Goal: Navigation & Orientation: Understand site structure

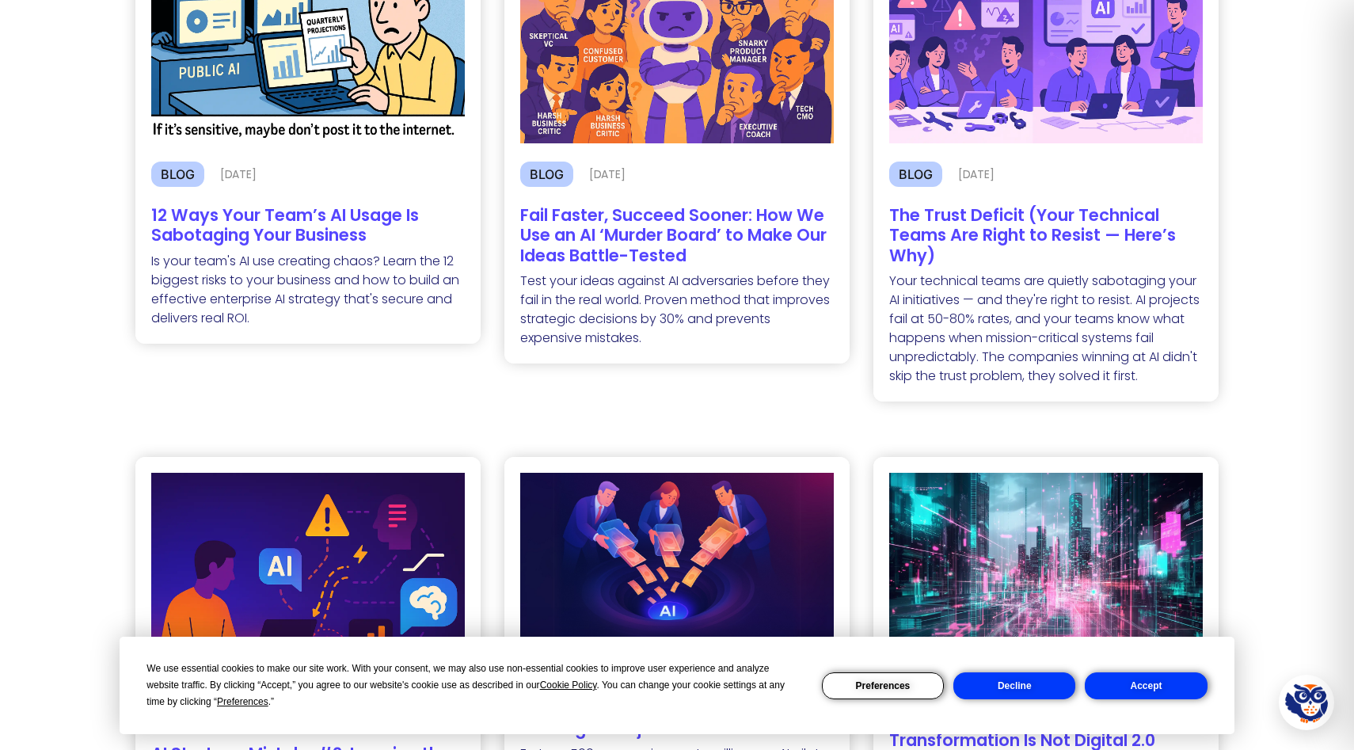
scroll to position [462, 0]
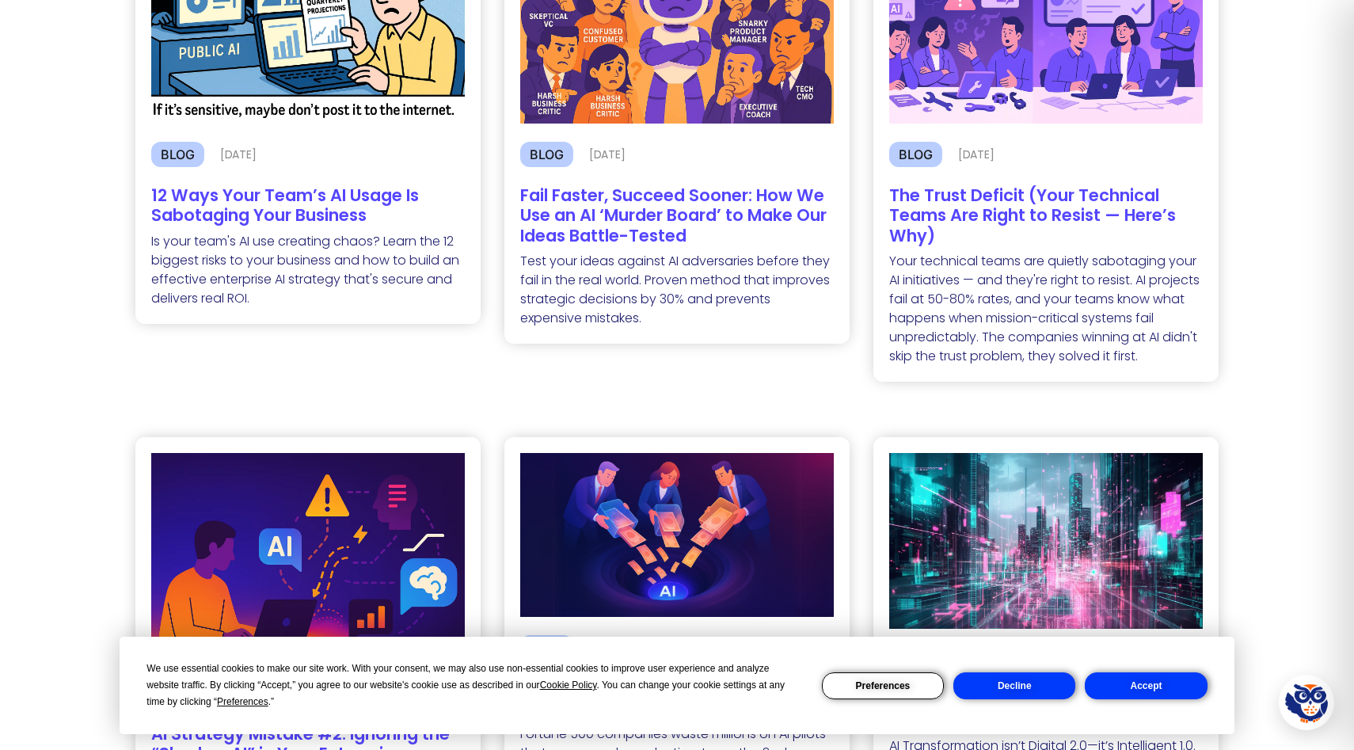
click at [1016, 684] on button "Decline" at bounding box center [1014, 685] width 122 height 27
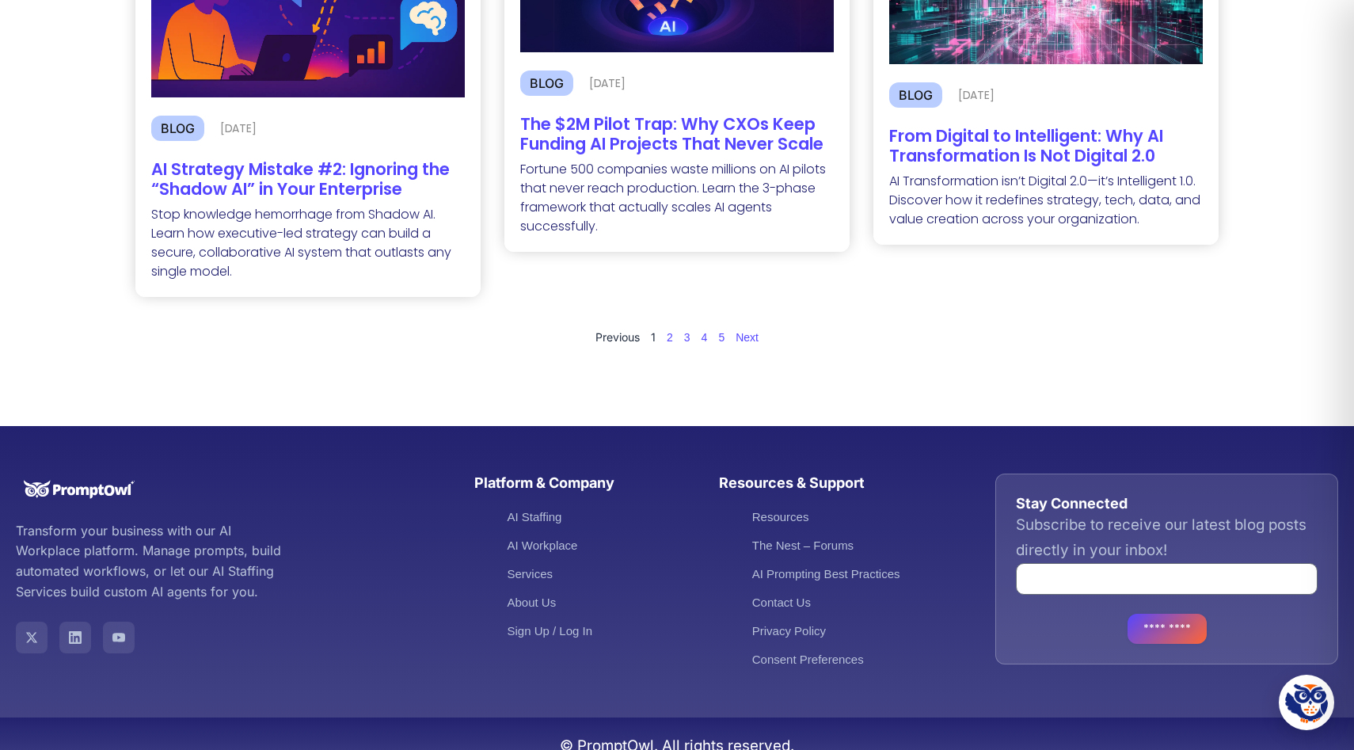
scroll to position [1068, 0]
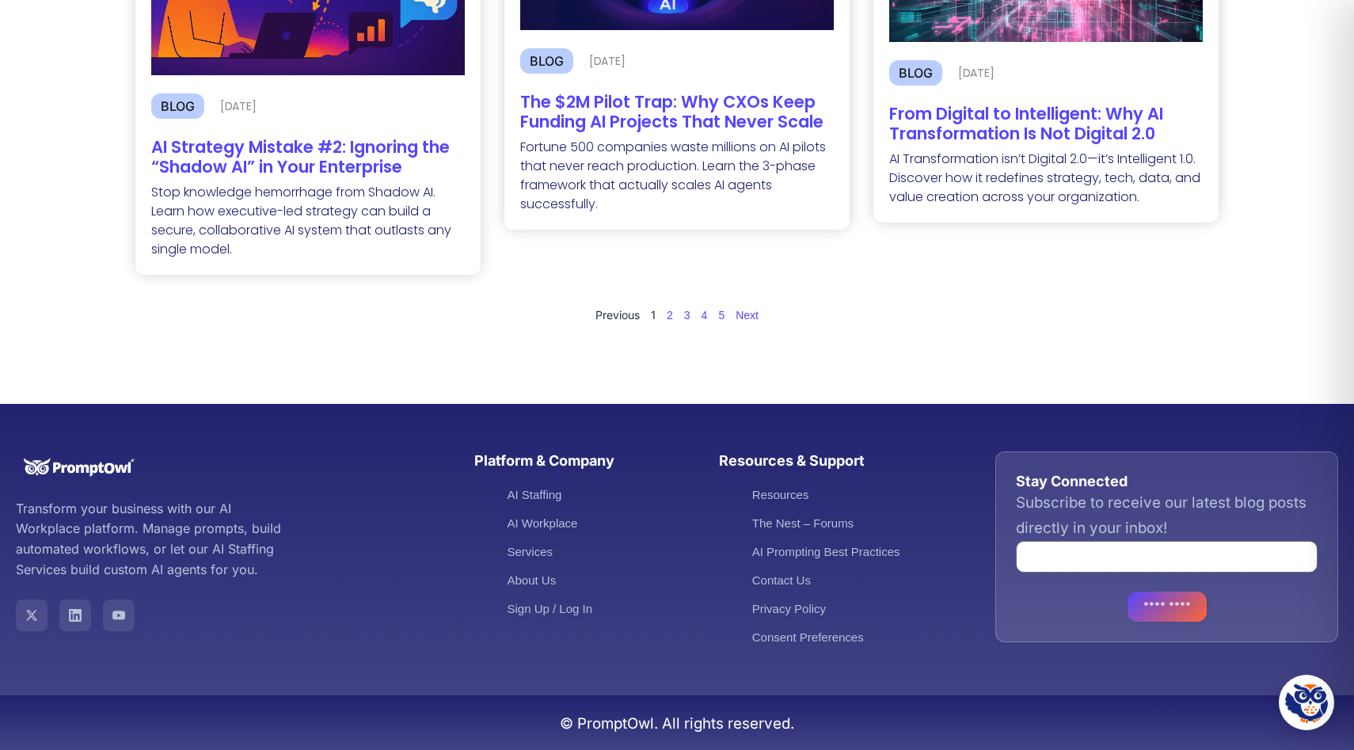
click at [663, 311] on nav "Previous Page 1 Page 2 Page 3 Page 4 Page 5 Next" at bounding box center [676, 314] width 1083 height 17
click at [670, 313] on link "Page 2" at bounding box center [669, 315] width 6 height 13
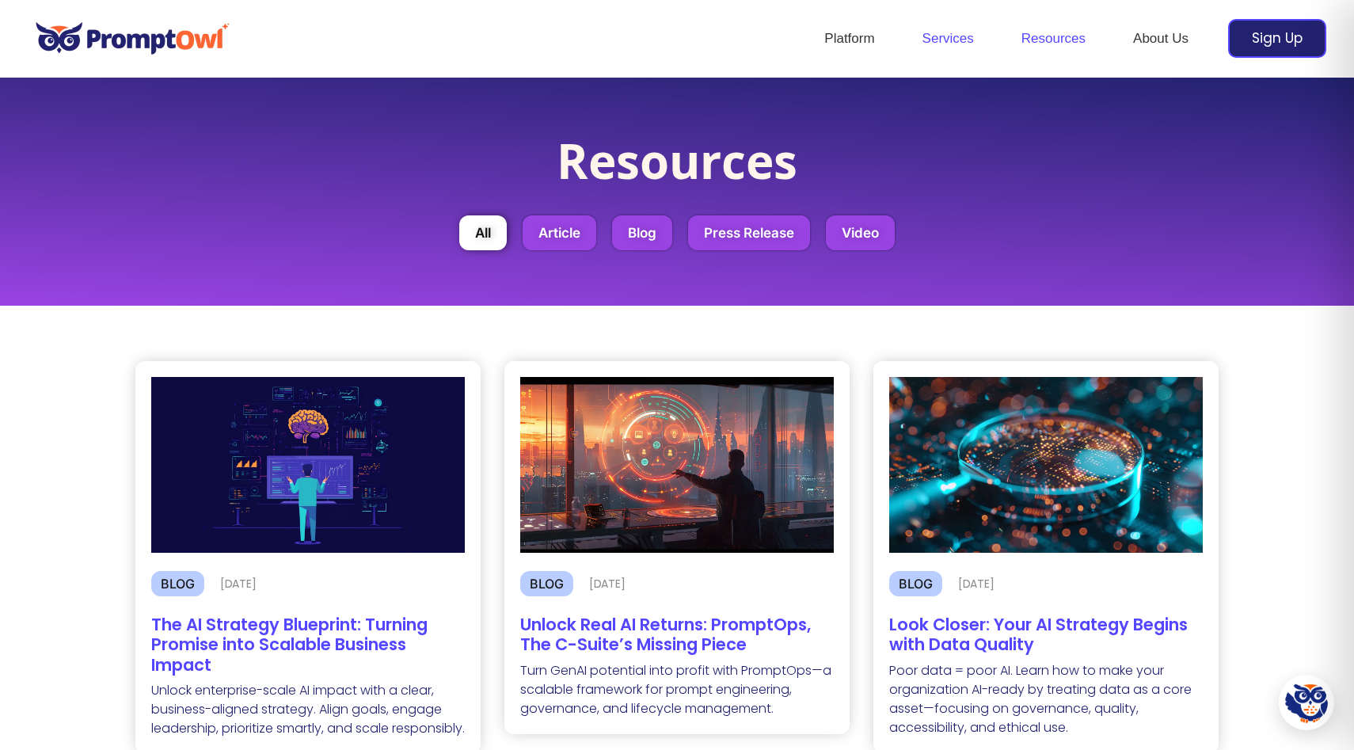
click at [945, 34] on link "Services" at bounding box center [947, 38] width 99 height 55
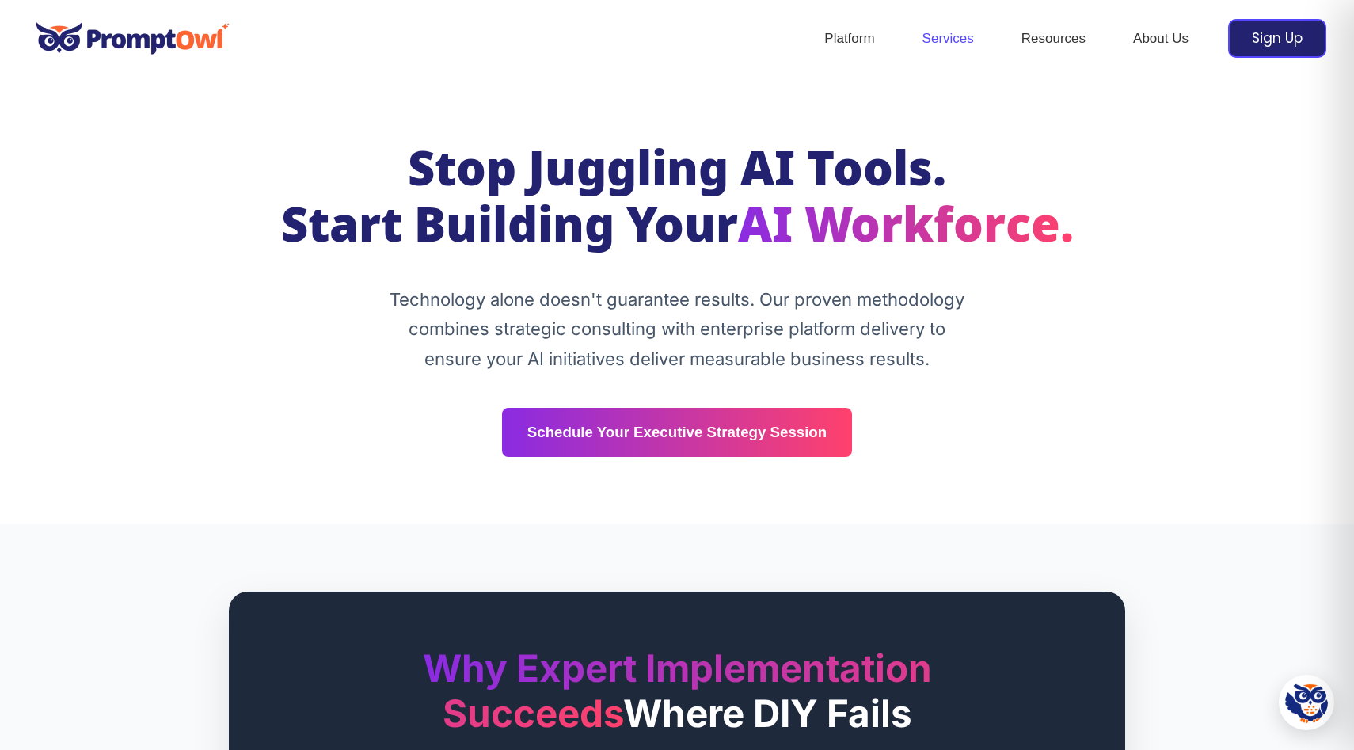
click at [63, 44] on img at bounding box center [133, 38] width 210 height 55
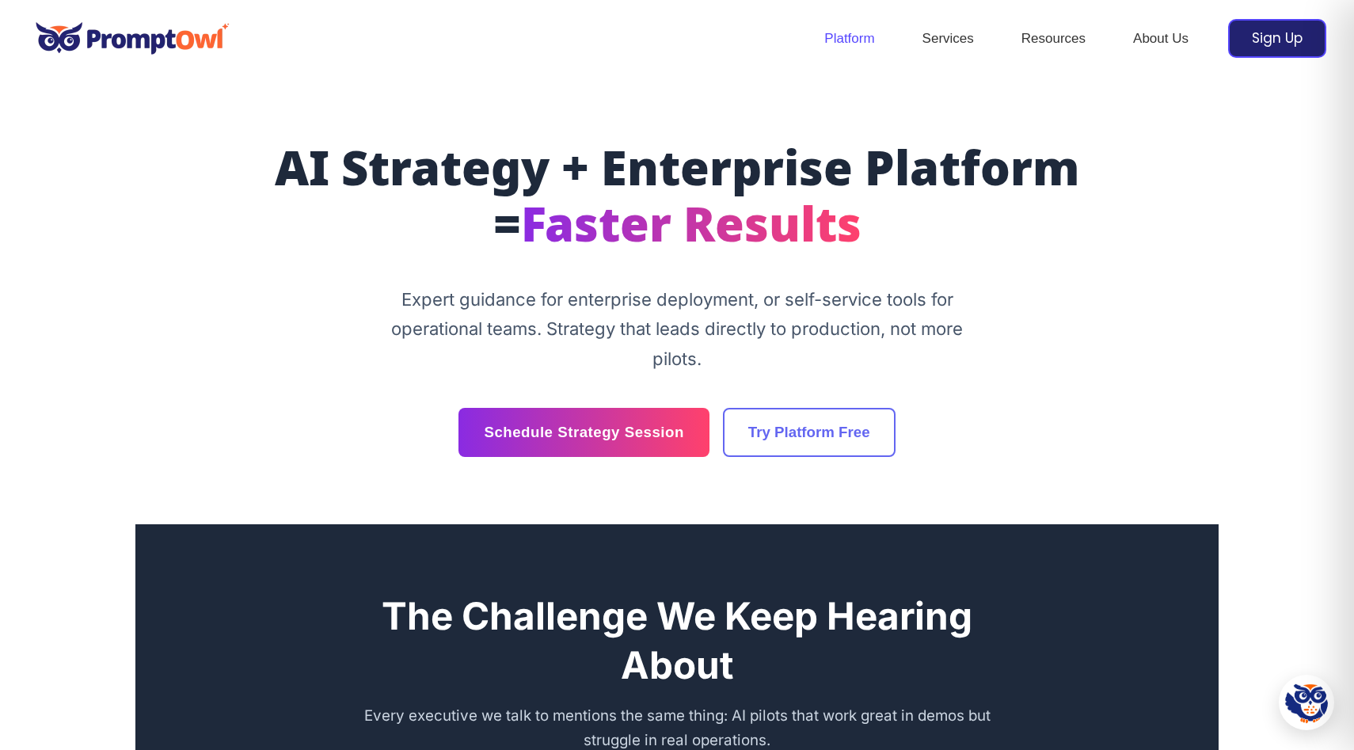
click at [847, 36] on link "Platform" at bounding box center [848, 38] width 97 height 55
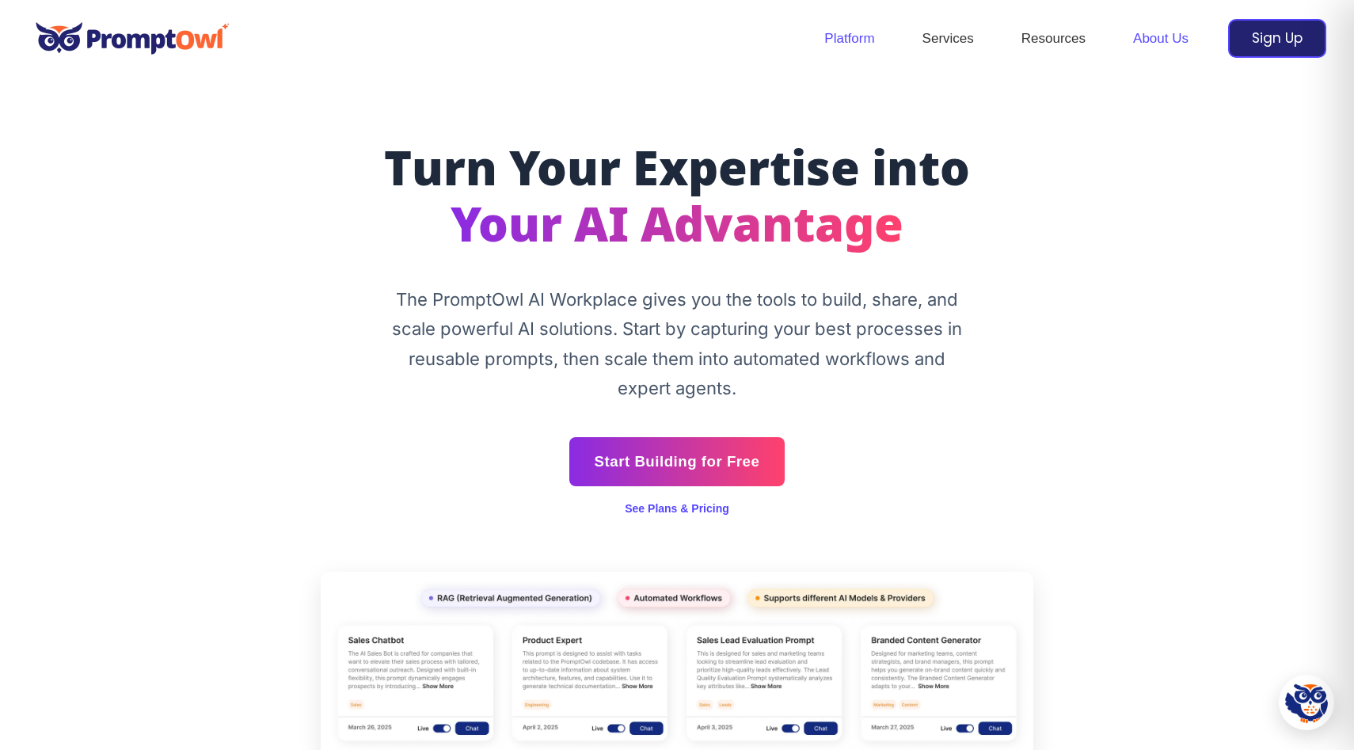
click at [1112, 36] on link "About Us" at bounding box center [1160, 38] width 103 height 55
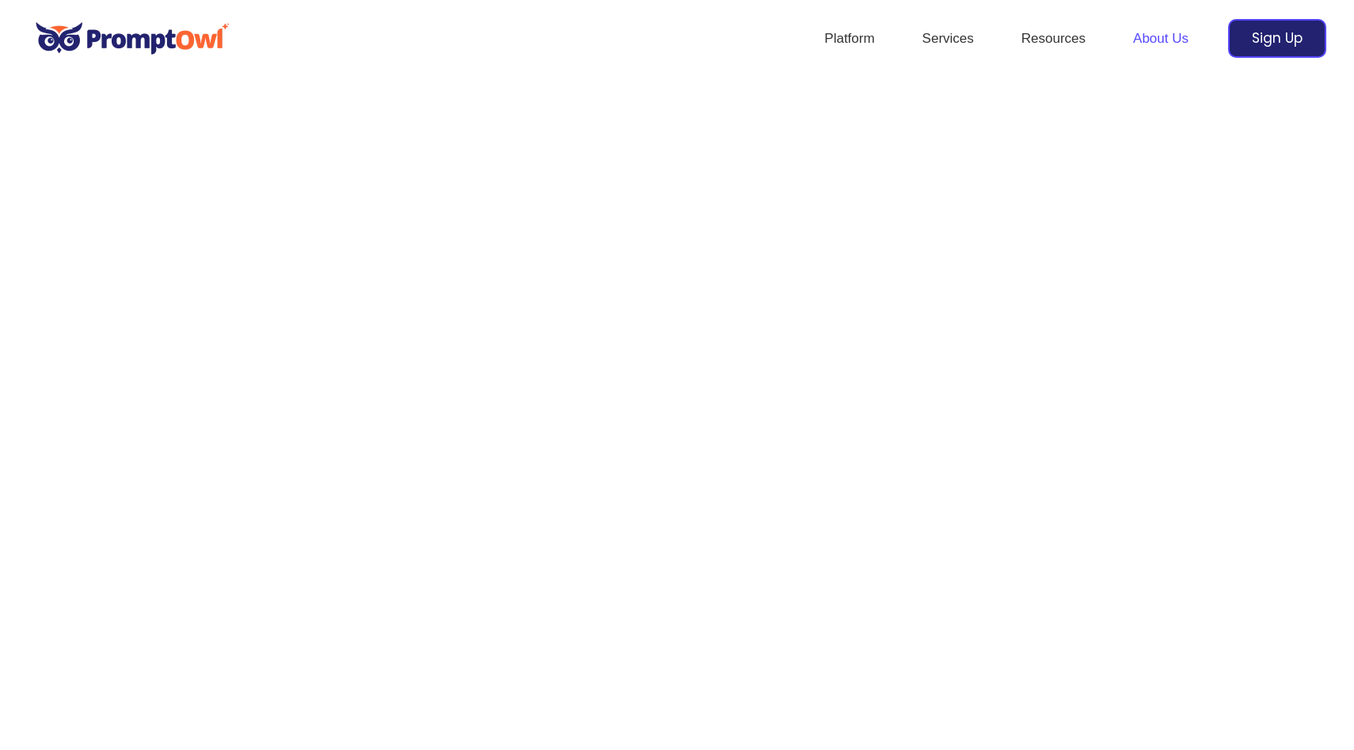
click at [1154, 40] on link "About Us" at bounding box center [1160, 38] width 103 height 55
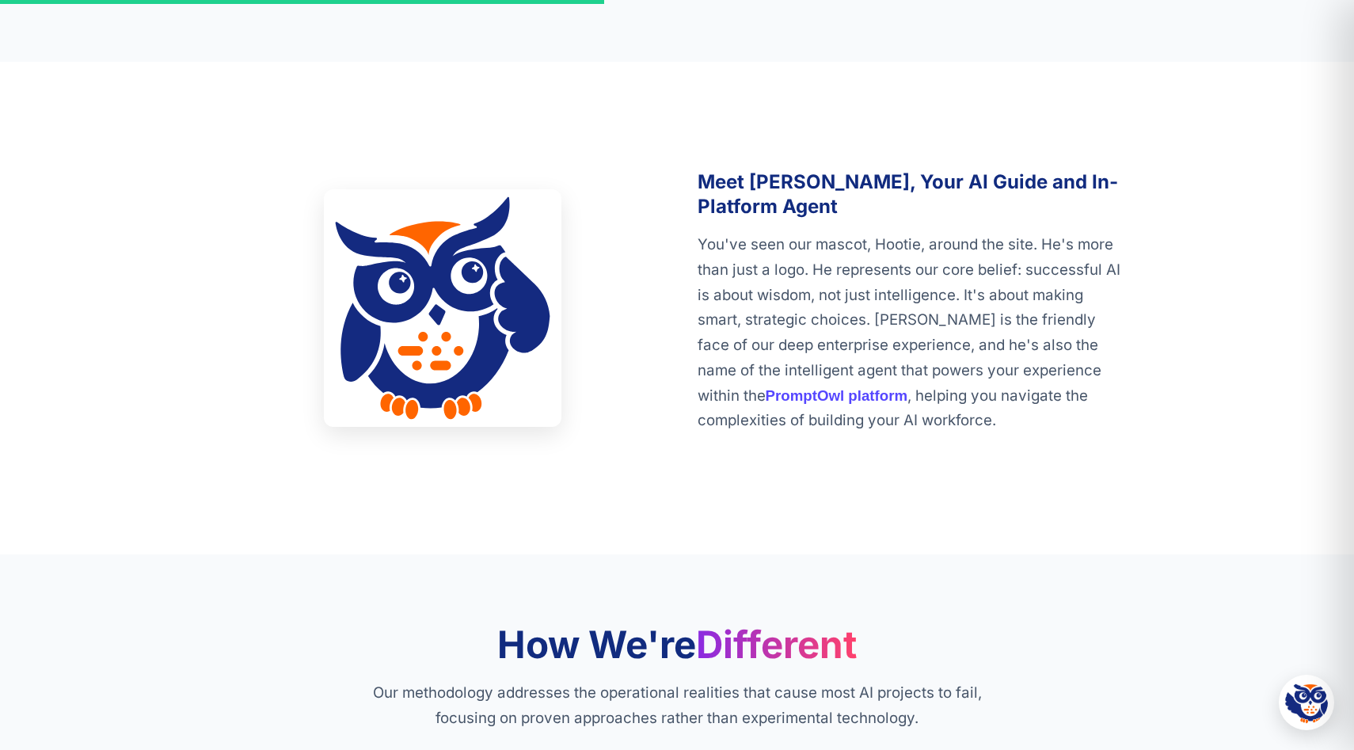
scroll to position [1957, 0]
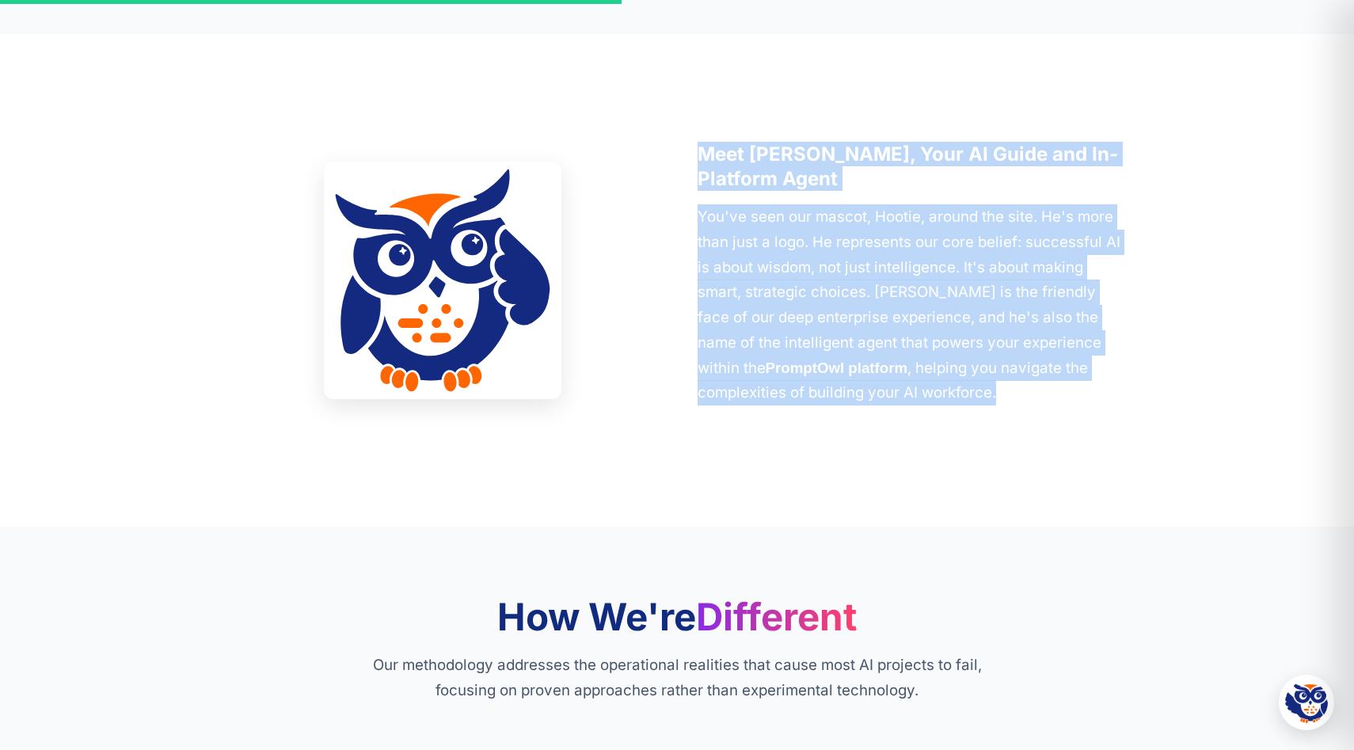
drag, startPoint x: 693, startPoint y: 153, endPoint x: 917, endPoint y: 398, distance: 332.8
click at [917, 398] on div "Meet [PERSON_NAME], Your AI Guide and In-Platform Agent You've seen our mascot,…" at bounding box center [677, 281] width 896 height 278
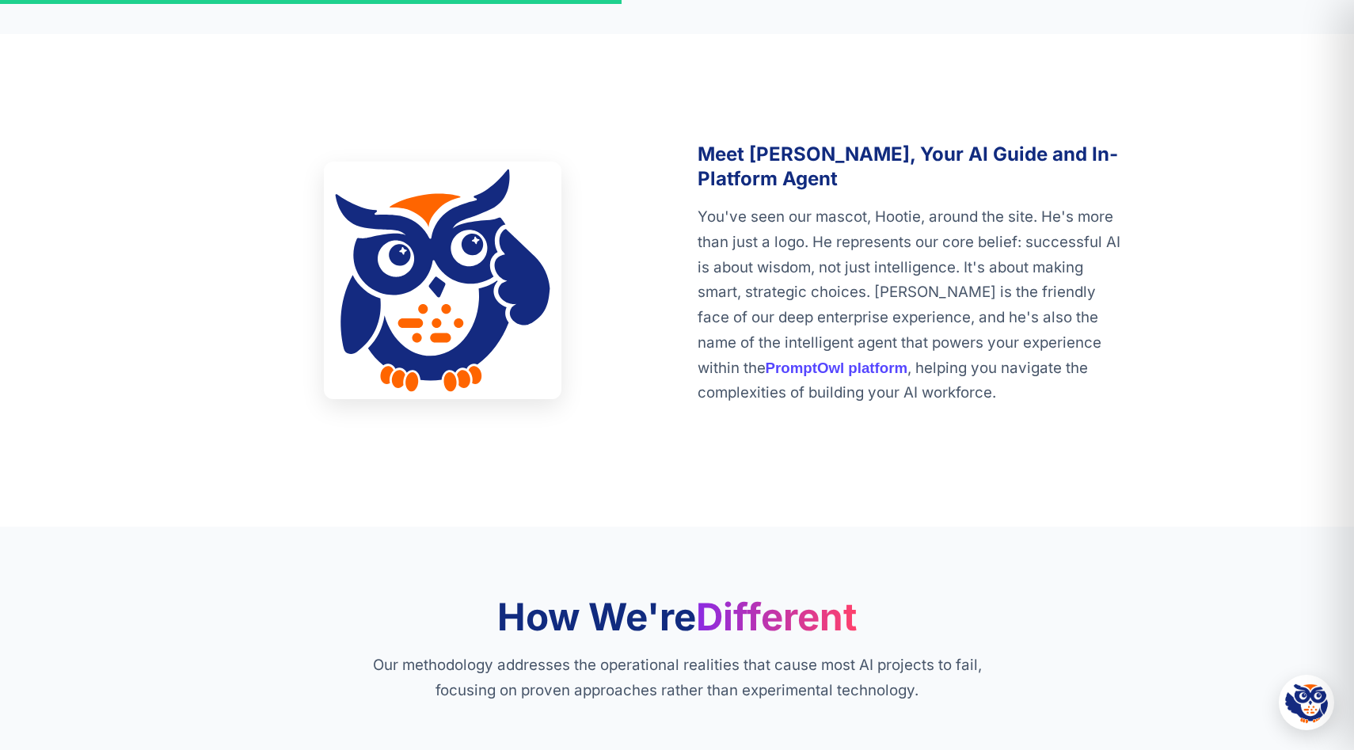
click at [789, 484] on section "Meet [PERSON_NAME], Your AI Guide and In-Platform Agent You've seen our mascot,…" at bounding box center [677, 280] width 1354 height 493
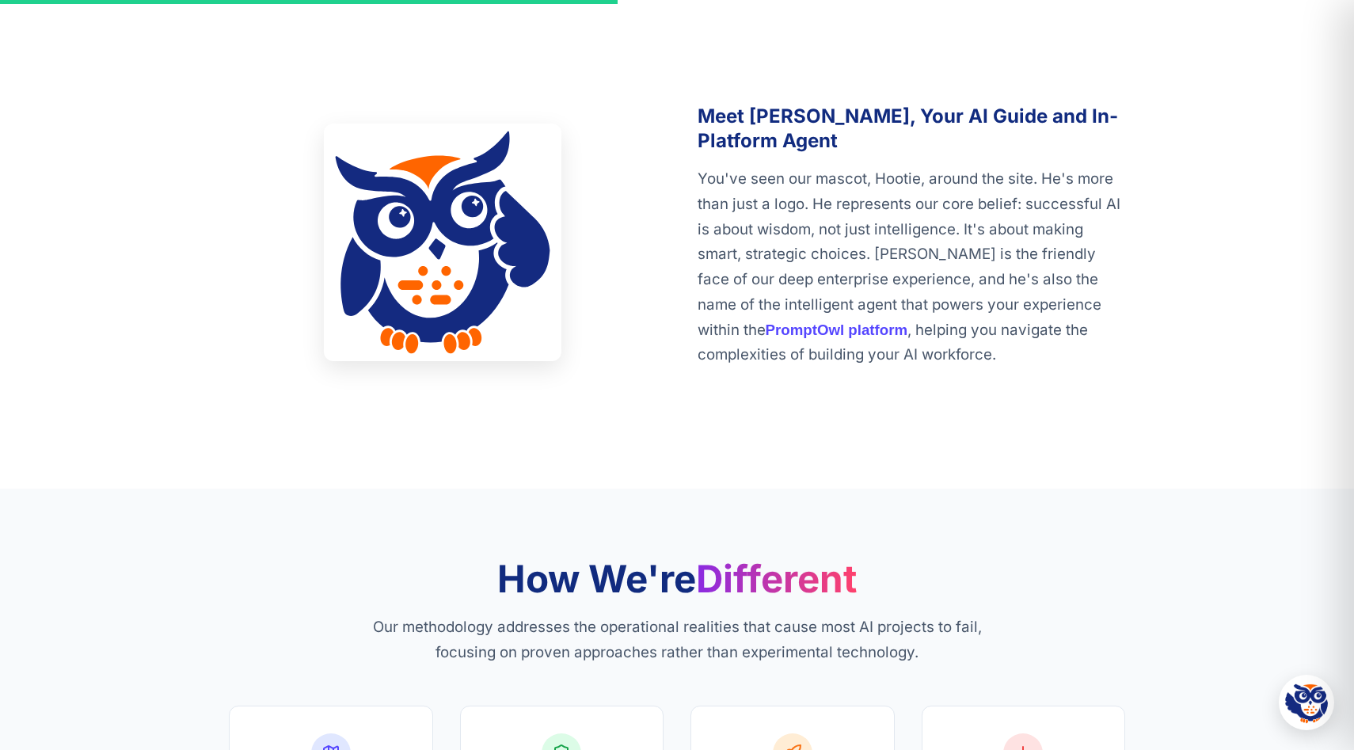
scroll to position [1919, 0]
